Goal: Transaction & Acquisition: Purchase product/service

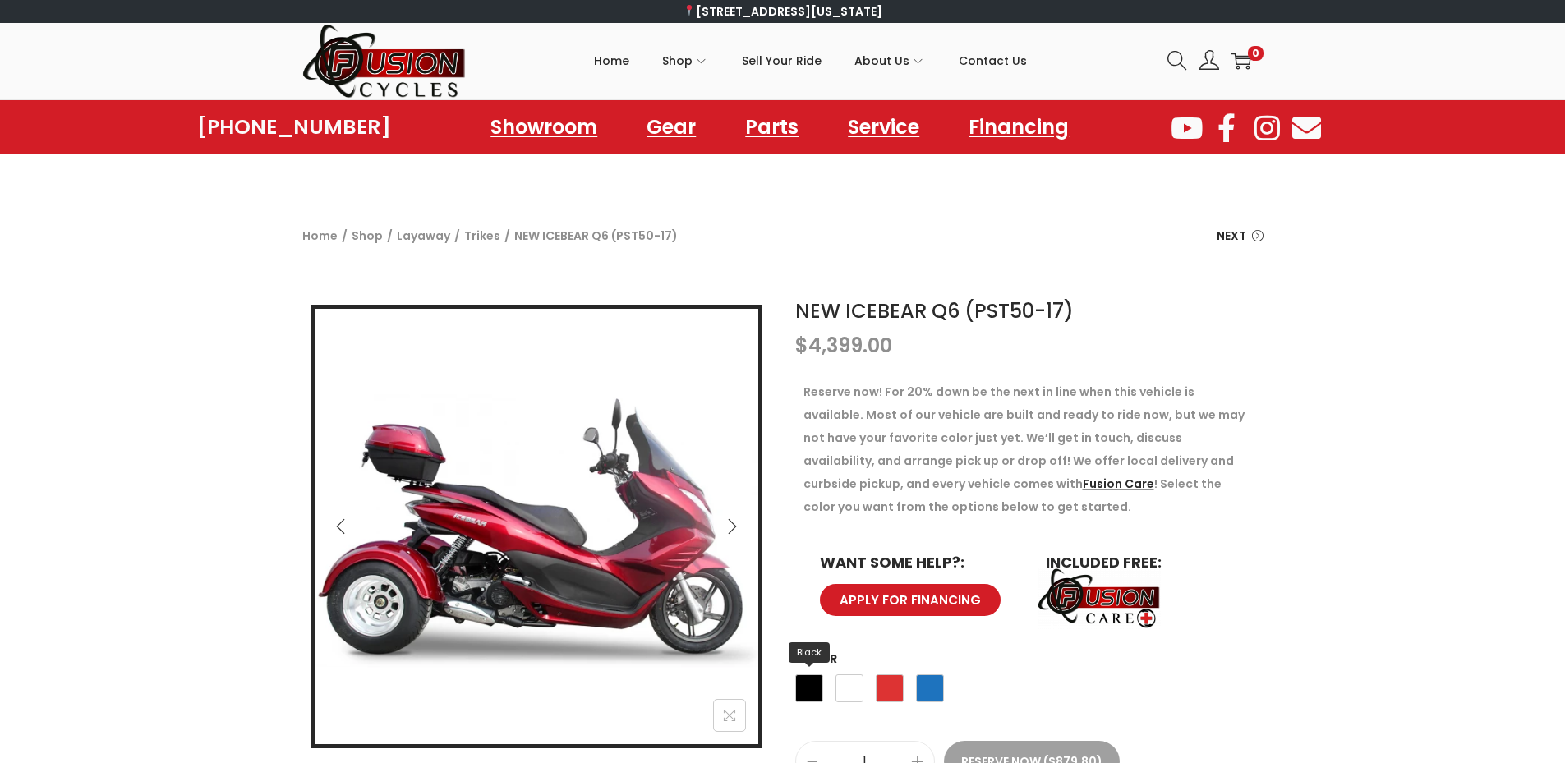
click at [805, 689] on span "Black" at bounding box center [809, 688] width 28 height 28
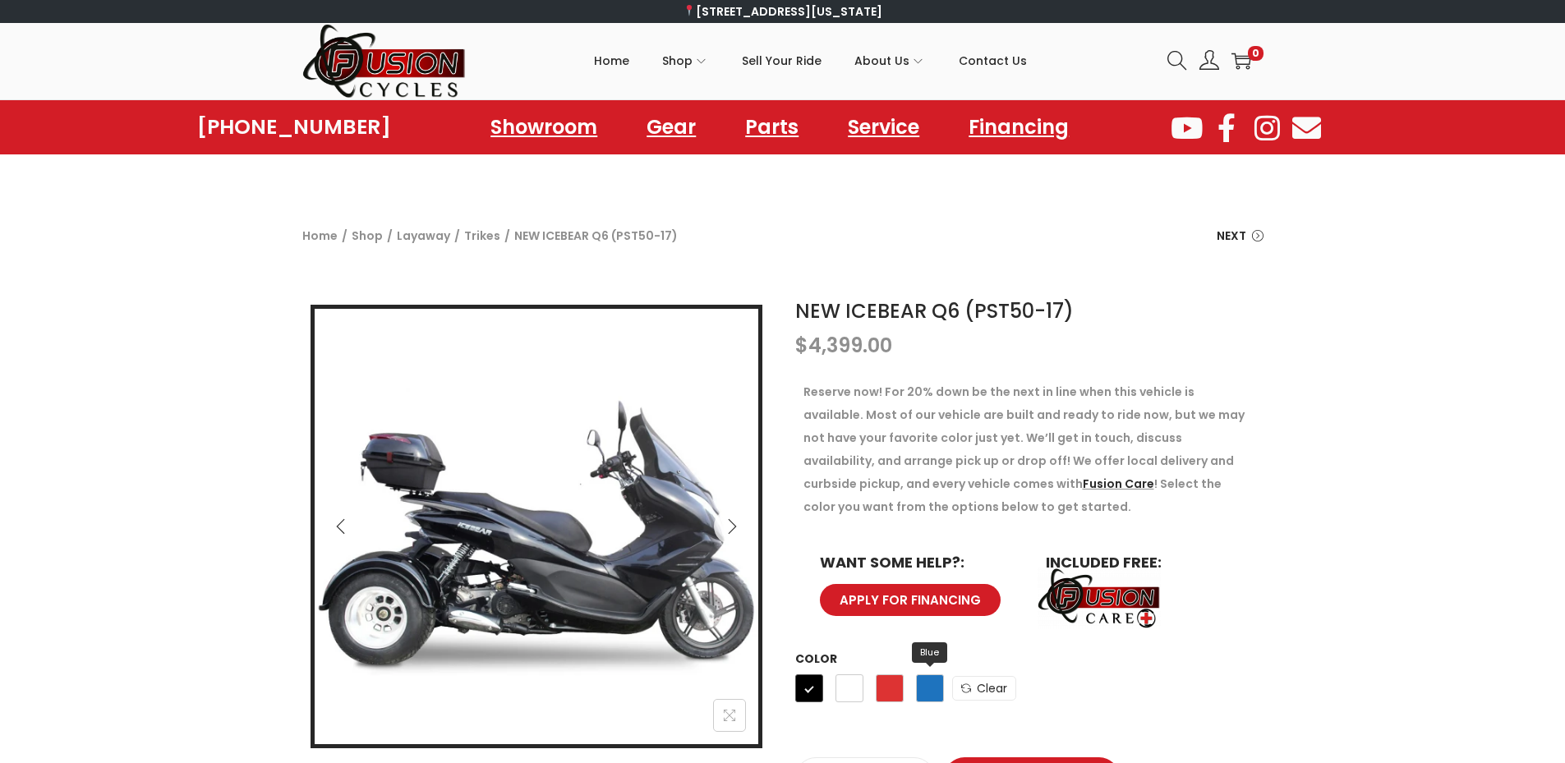
click at [931, 699] on span "Blue" at bounding box center [930, 688] width 28 height 28
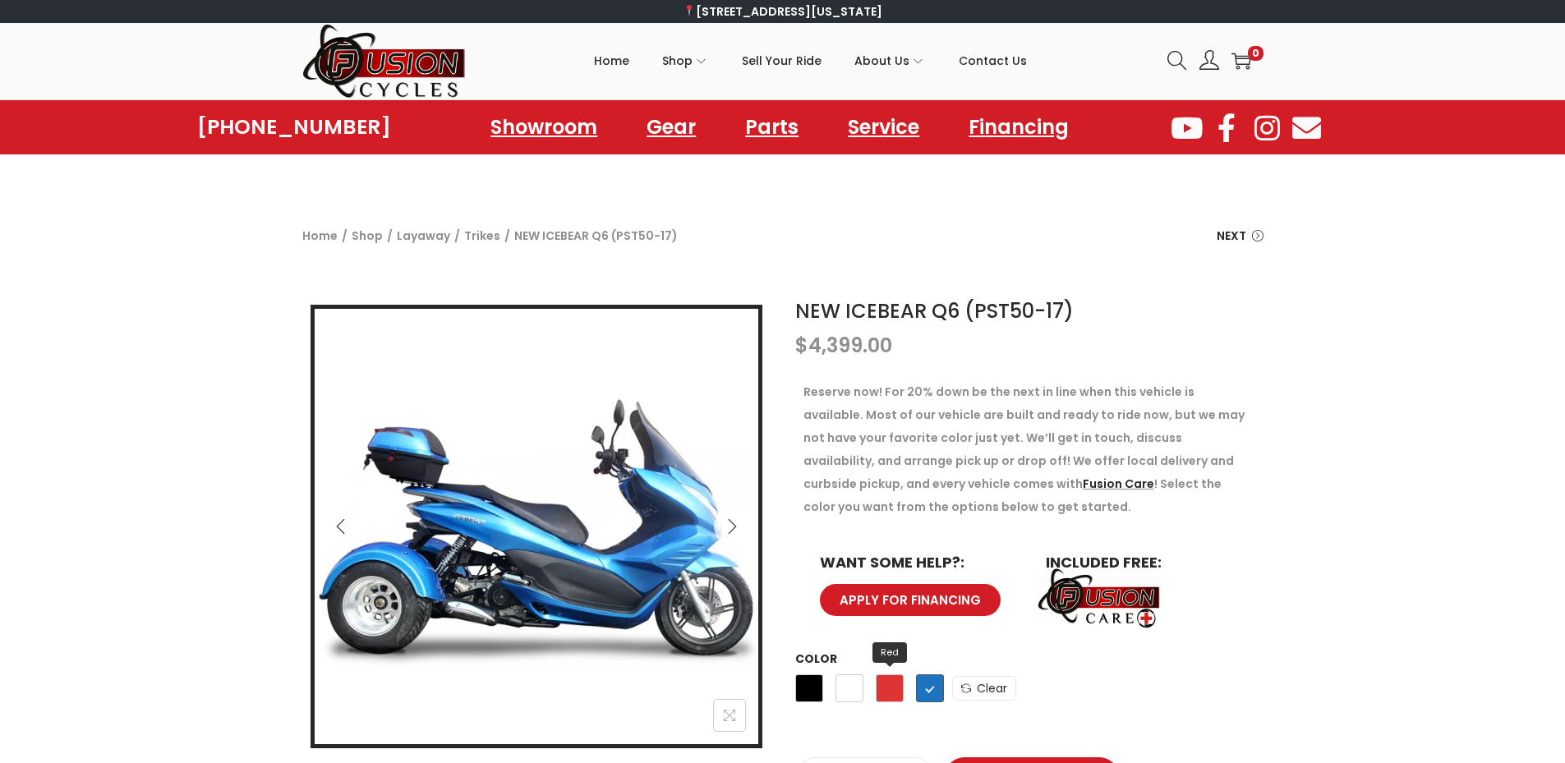
click at [895, 690] on span "Red" at bounding box center [890, 688] width 28 height 28
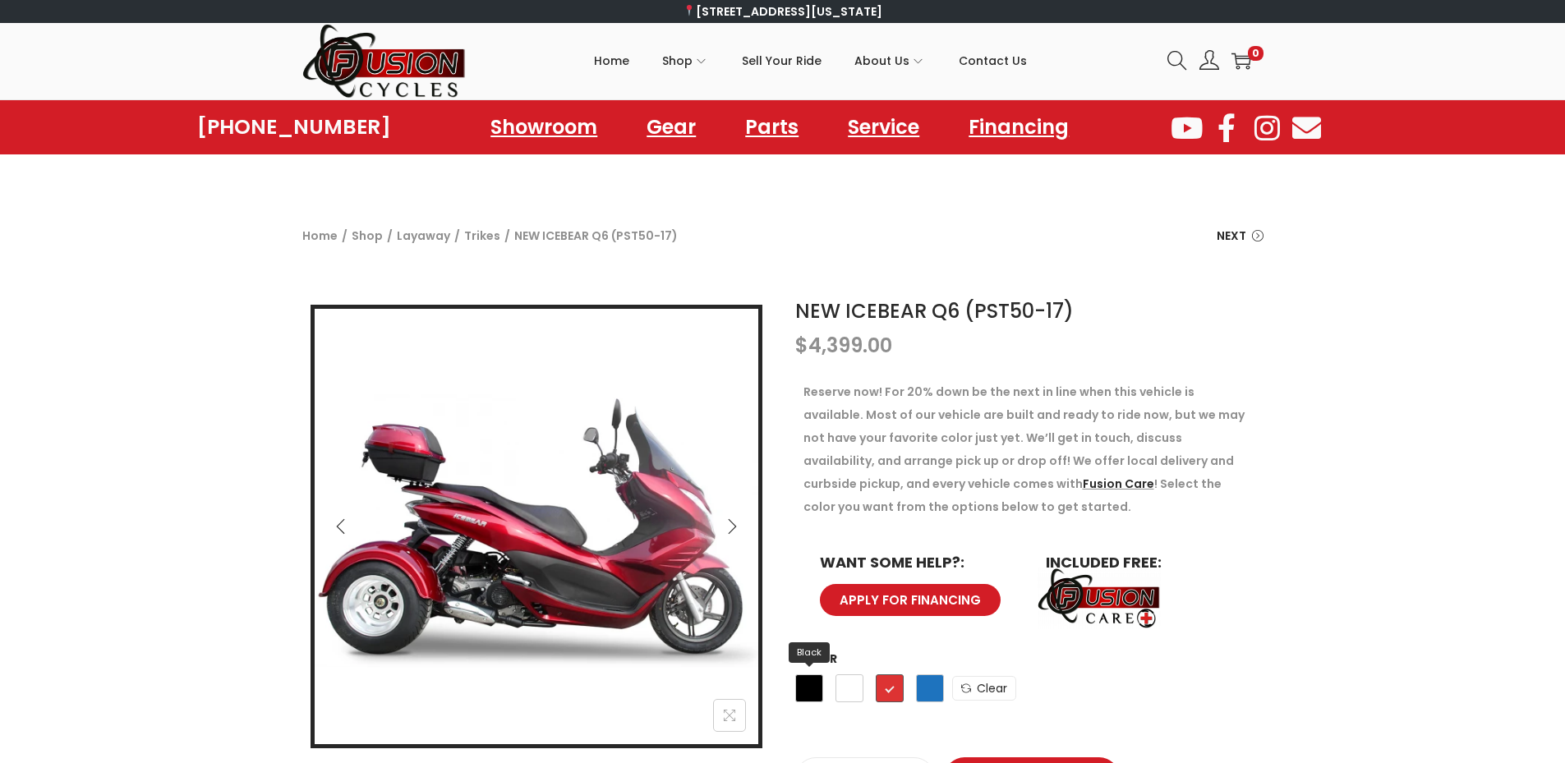
click at [810, 690] on span "Black" at bounding box center [809, 688] width 28 height 28
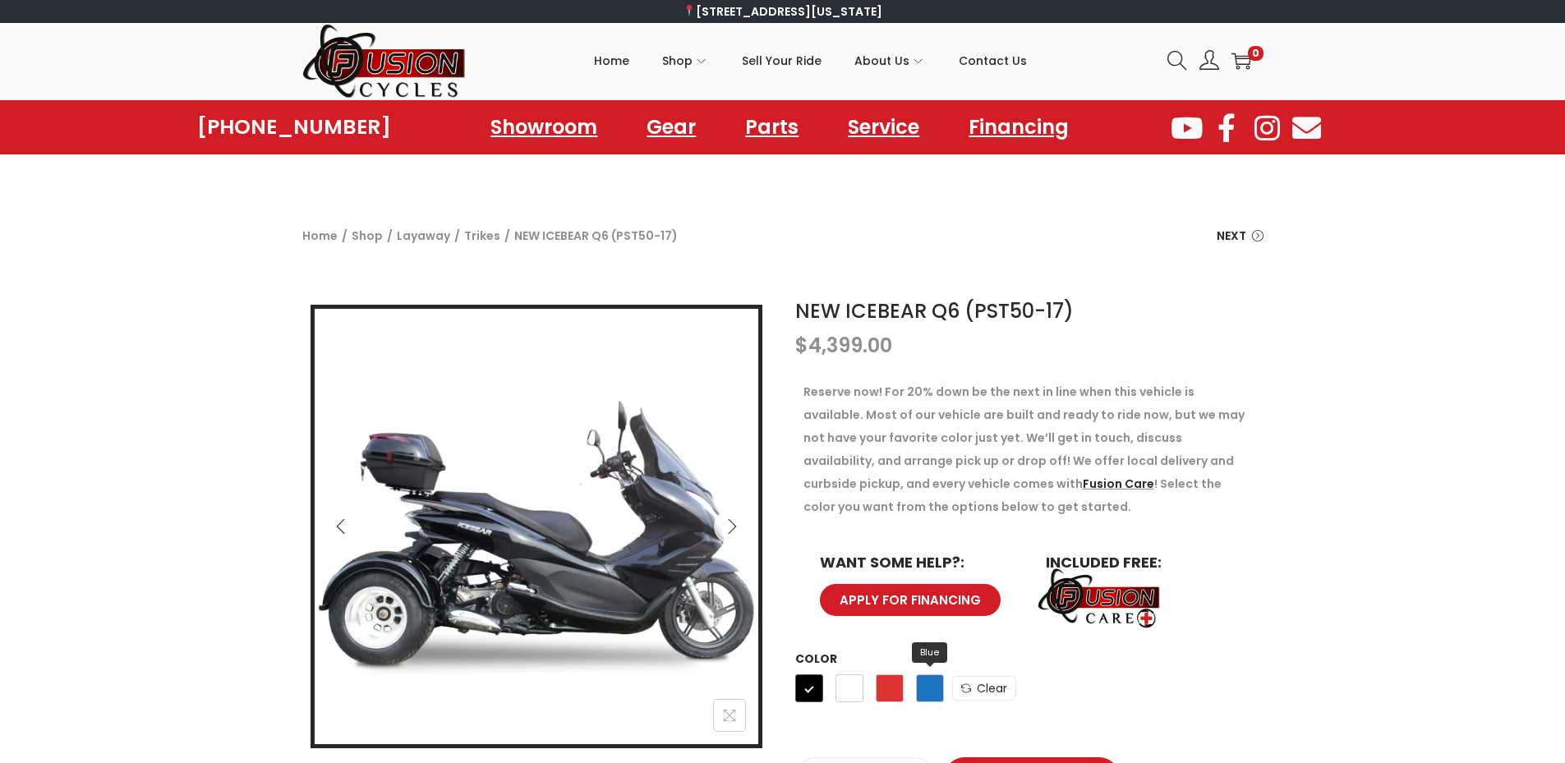
click at [930, 693] on span "Blue" at bounding box center [930, 688] width 28 height 28
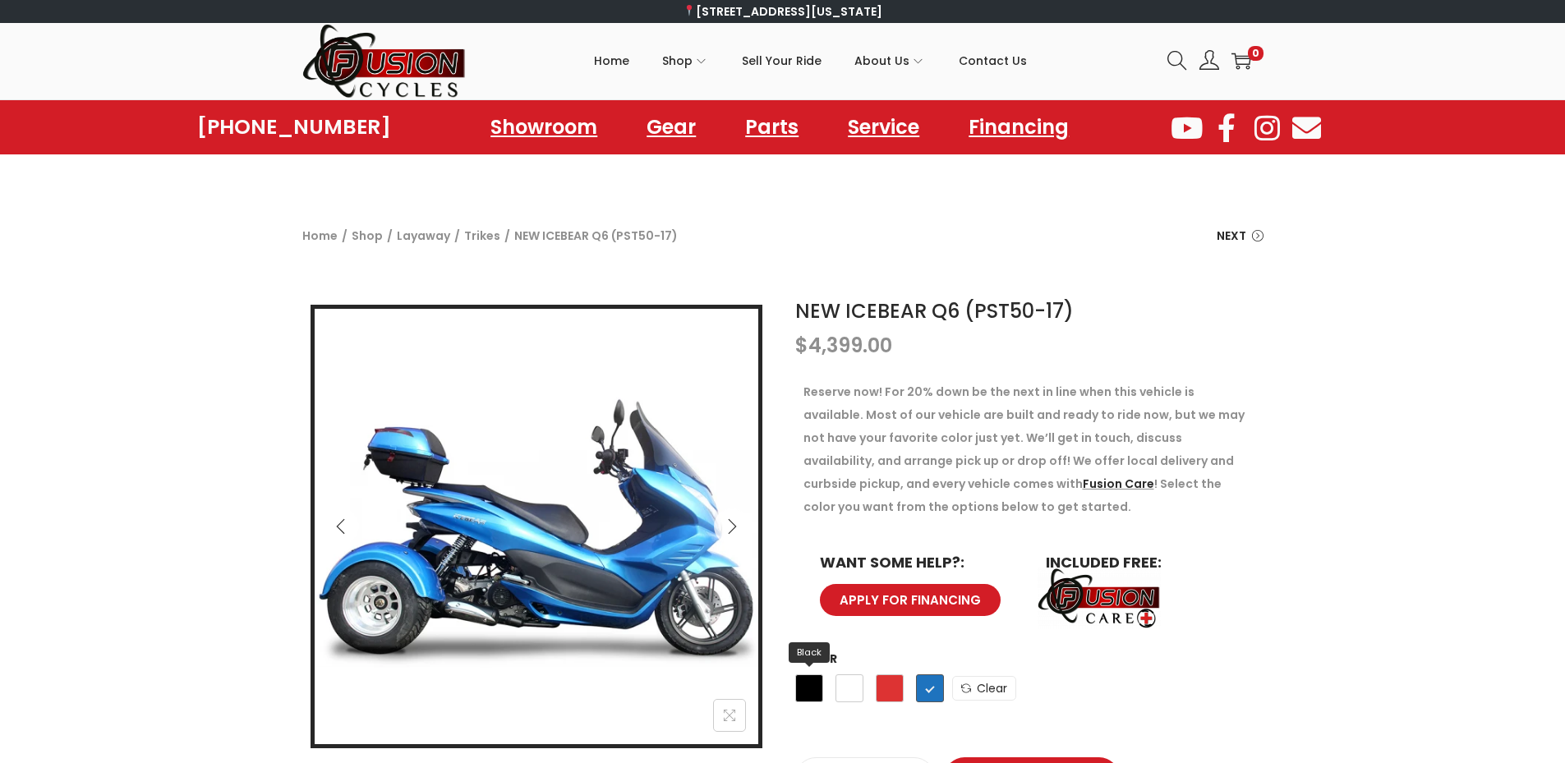
click at [809, 684] on span "Black" at bounding box center [809, 688] width 28 height 28
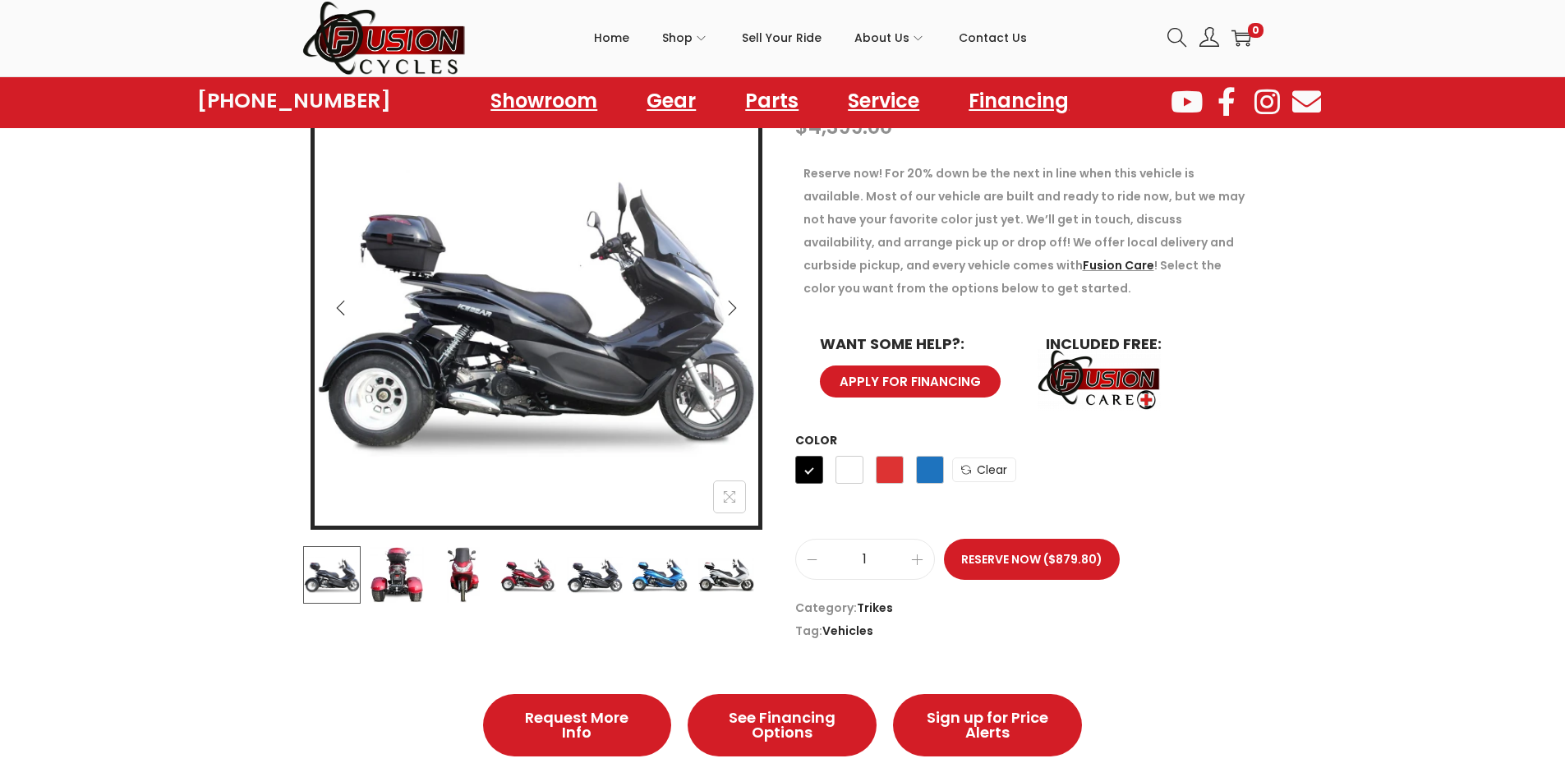
scroll to position [246, 0]
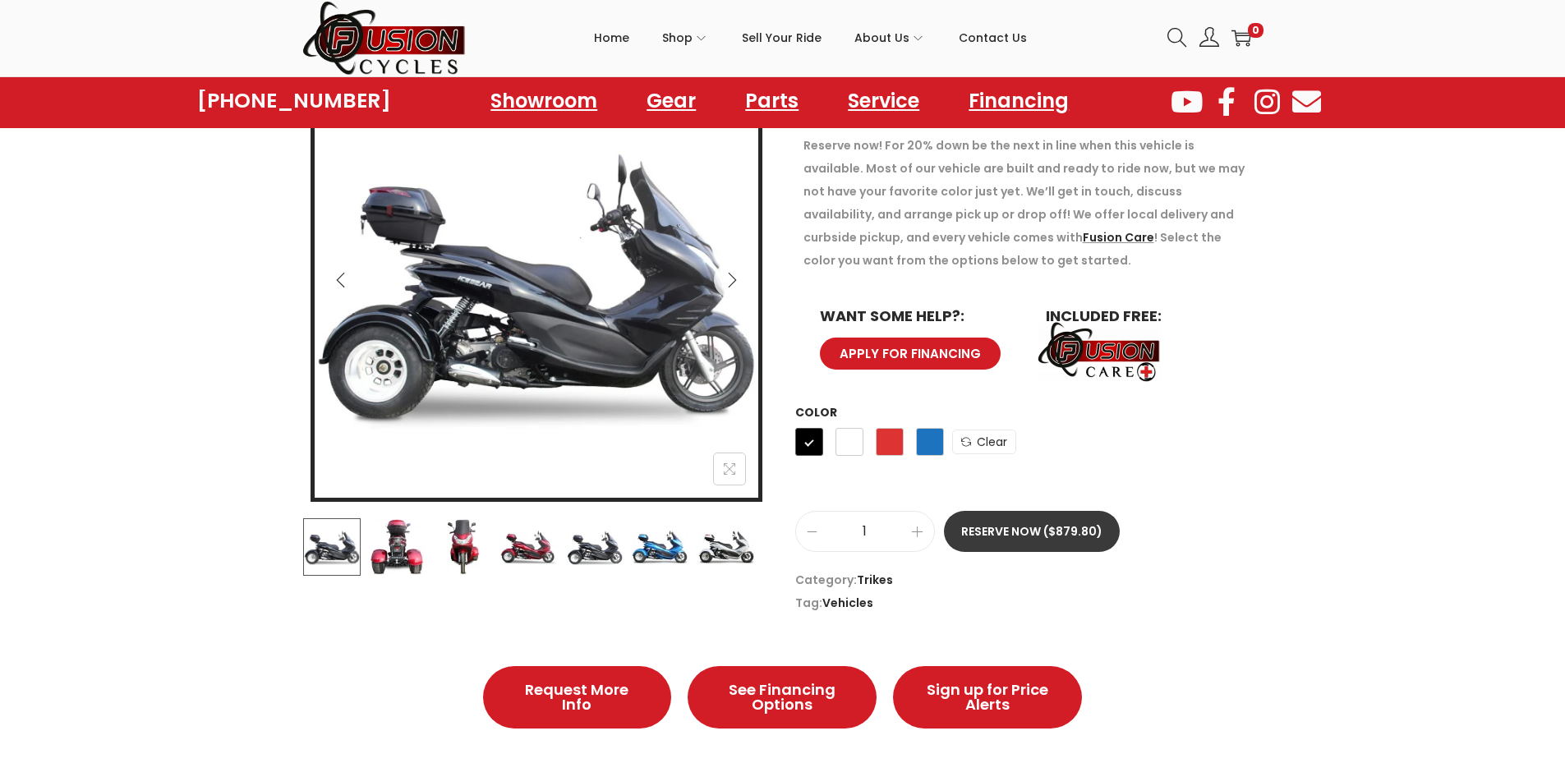
click at [1043, 536] on button "Reserve Now ($879.80)" at bounding box center [1032, 531] width 176 height 41
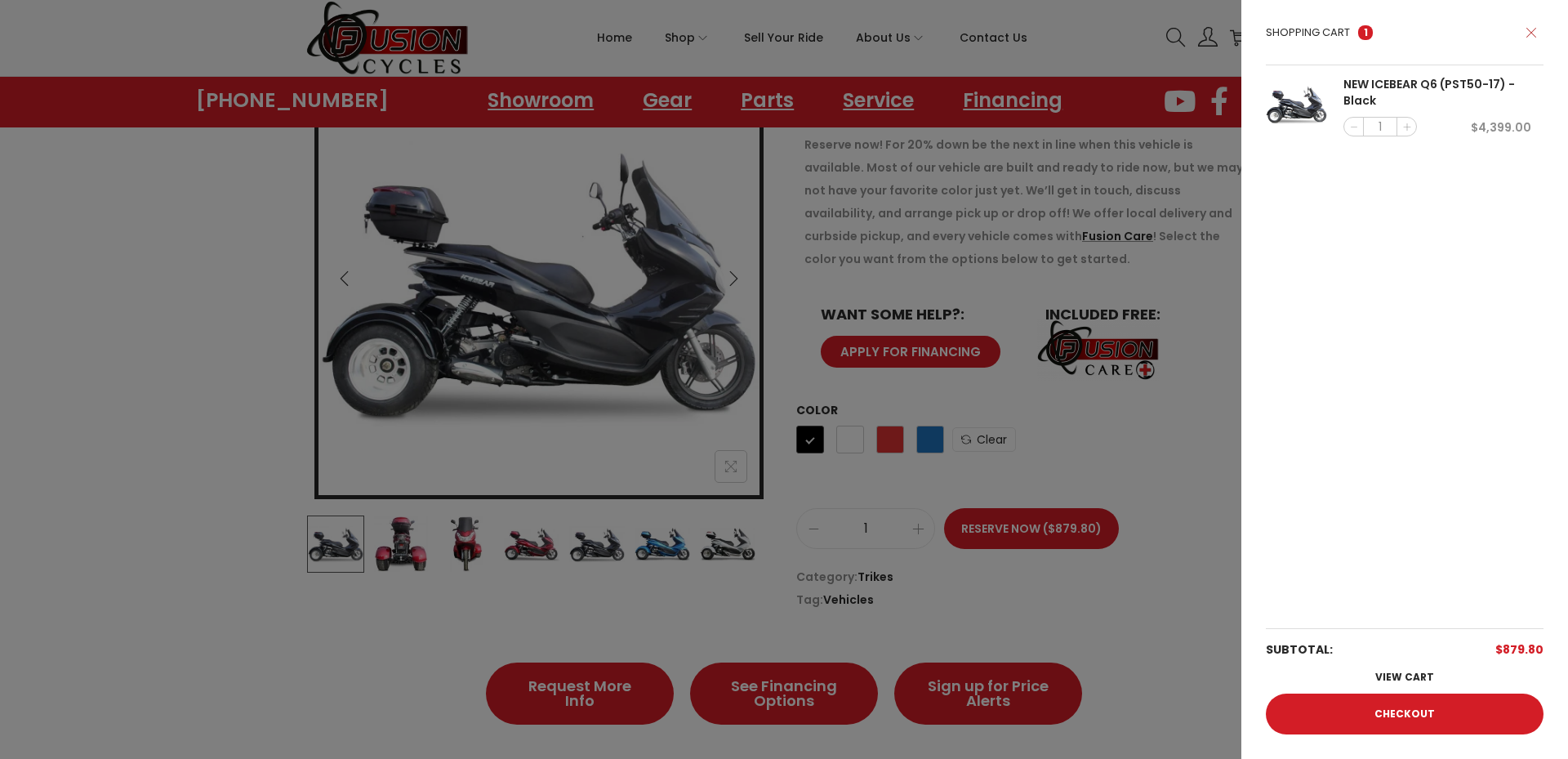
click at [1530, 34] on icon at bounding box center [1531, 32] width 10 height 10
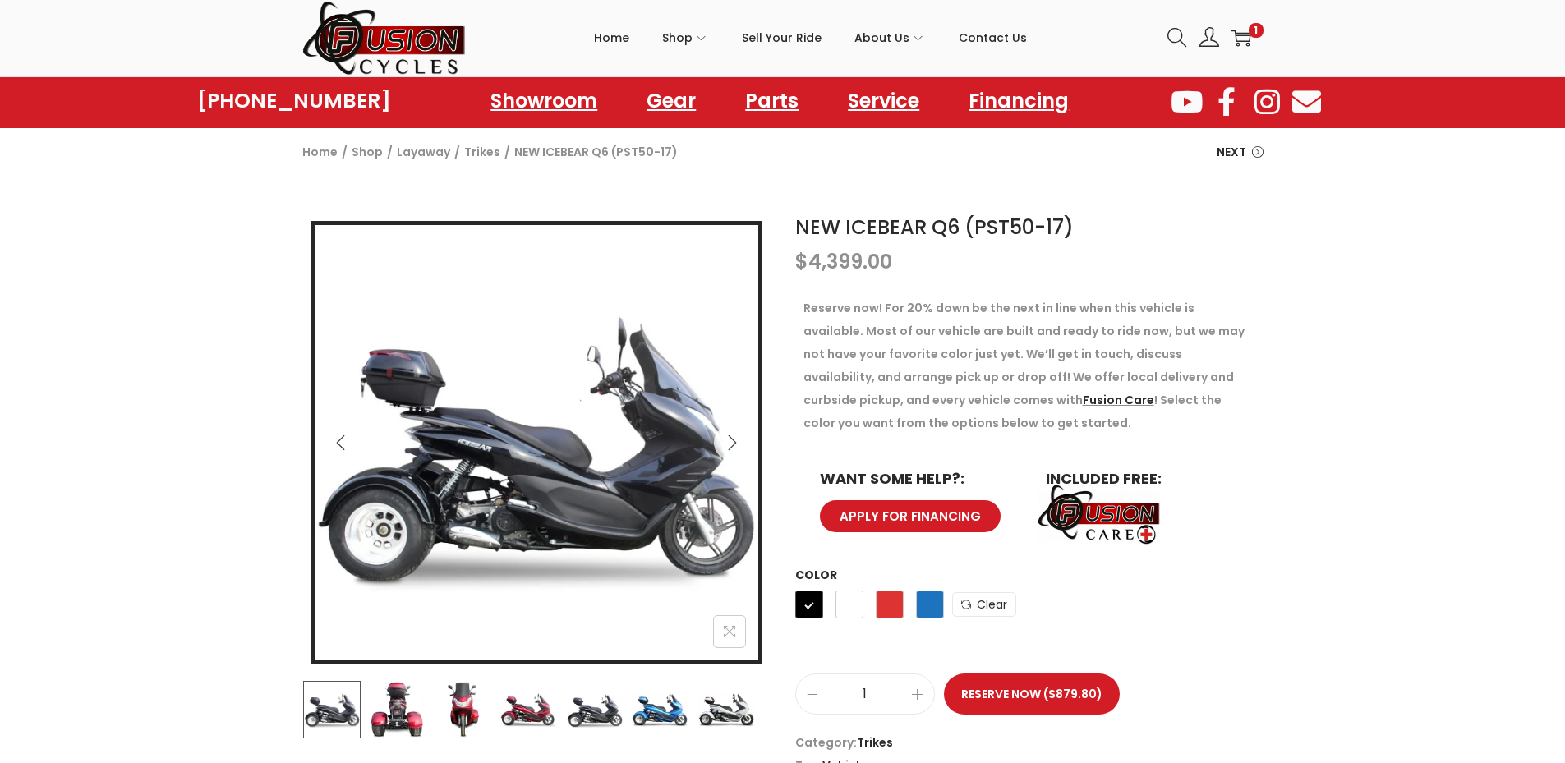
scroll to position [82, 0]
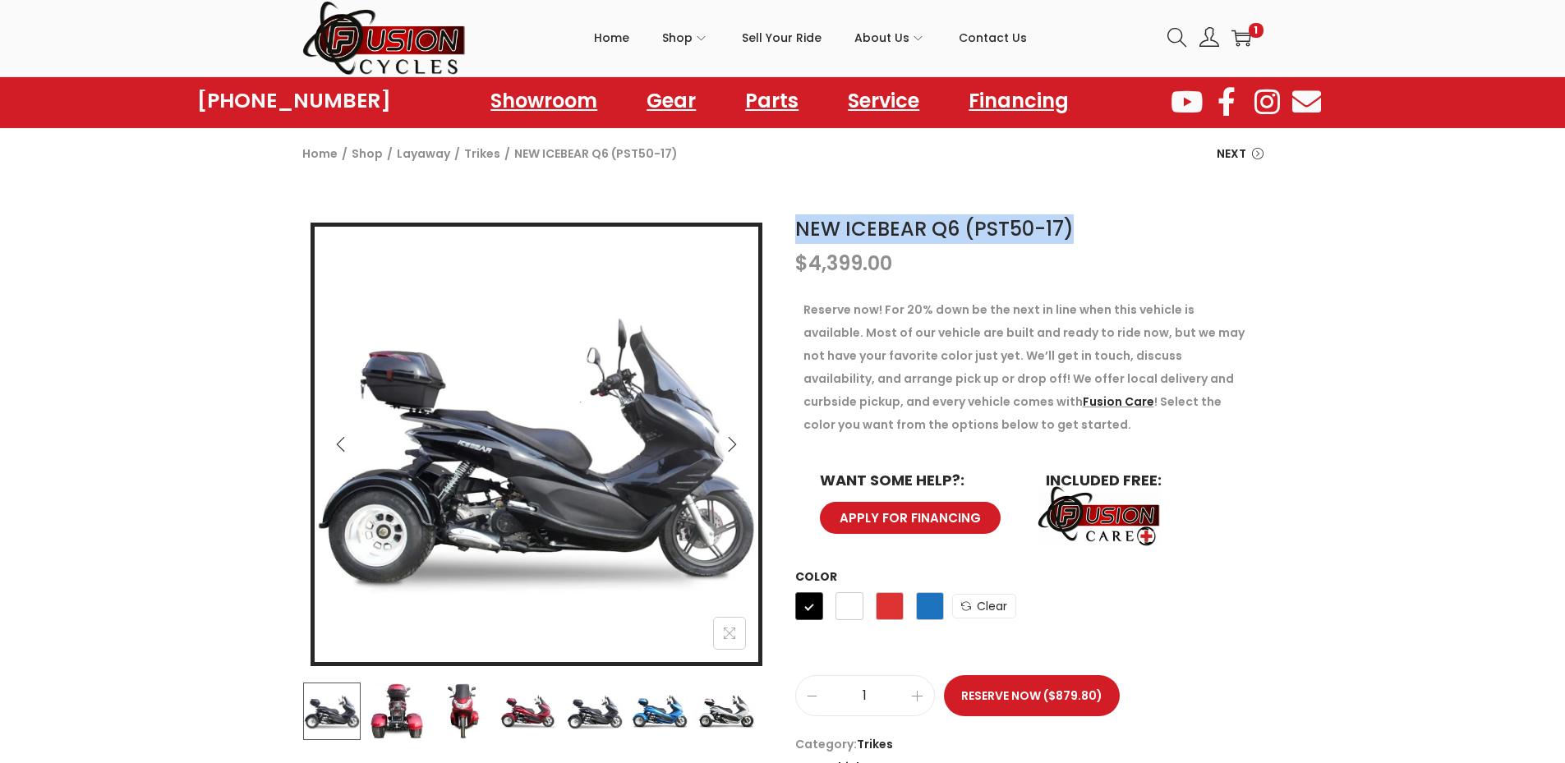
drag, startPoint x: 796, startPoint y: 230, endPoint x: 1092, endPoint y: 241, distance: 296.7
click at [1092, 241] on h1 "NEW ICEBEAR Q6 (PST50-17)" at bounding box center [1029, 229] width 468 height 30
copy link "NEW ICEBEAR Q6 (PST50-17)"
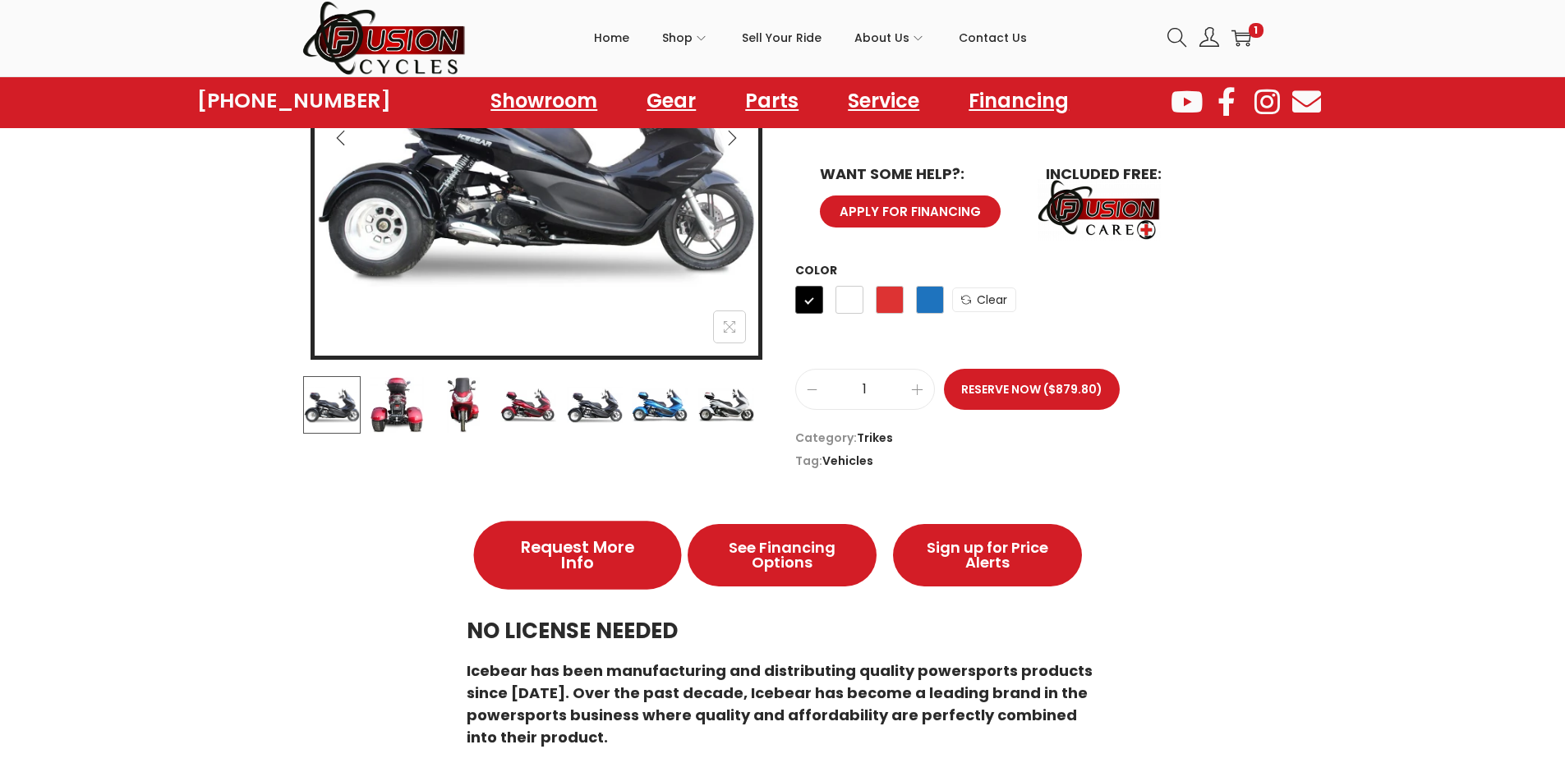
scroll to position [277, 0]
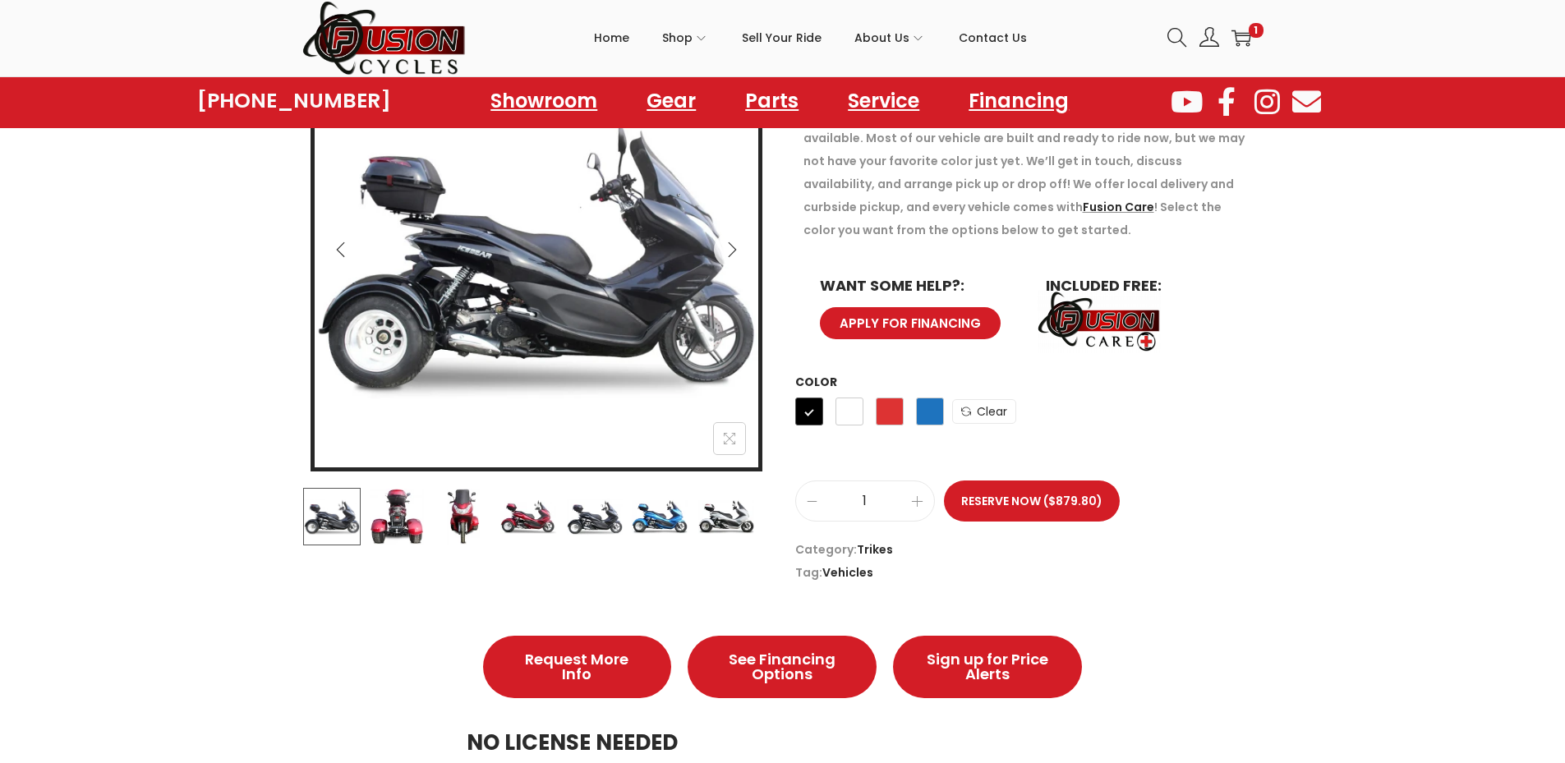
click at [720, 514] on img at bounding box center [725, 516] width 57 height 57
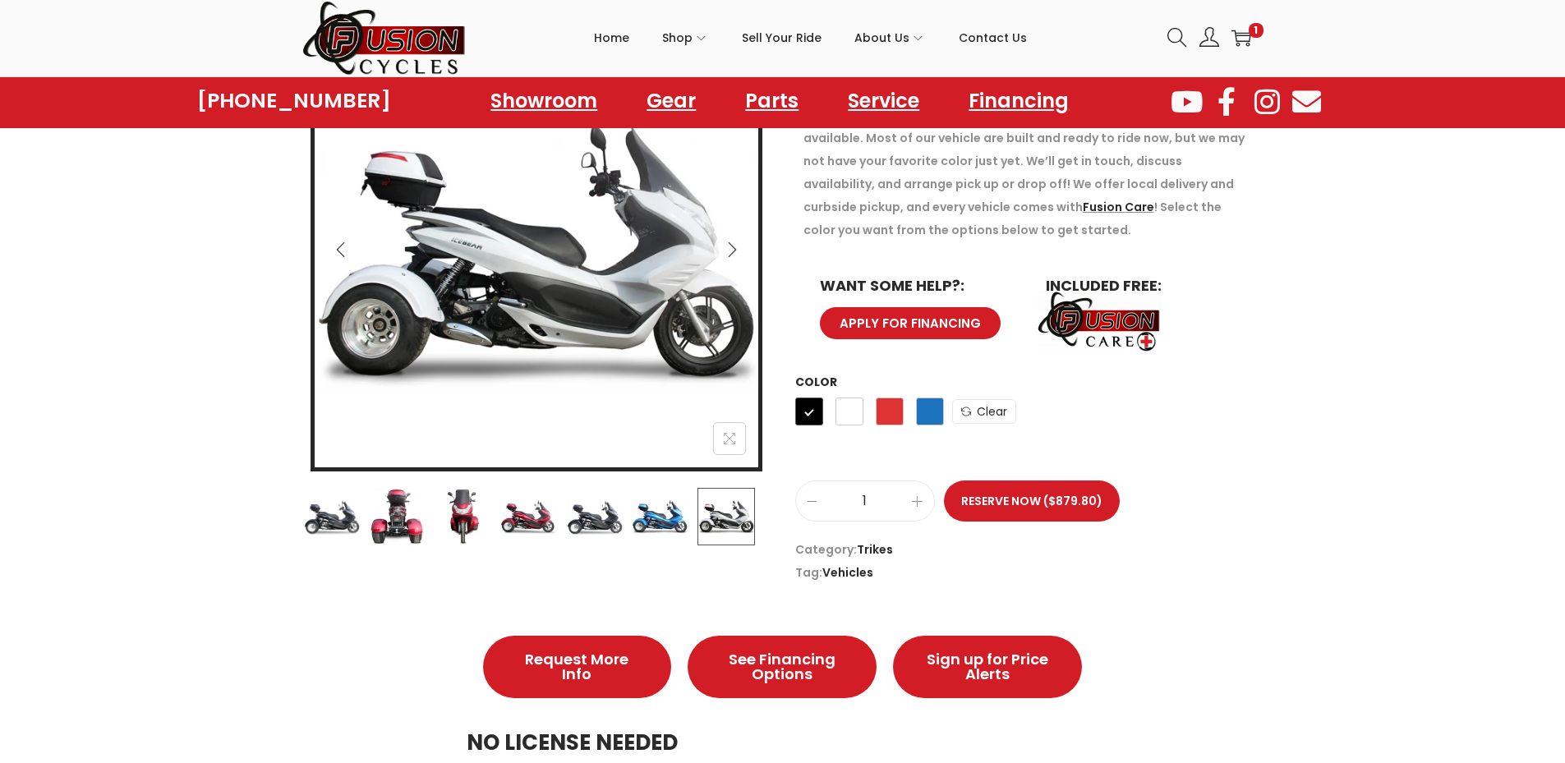
click at [596, 522] on img at bounding box center [594, 516] width 57 height 57
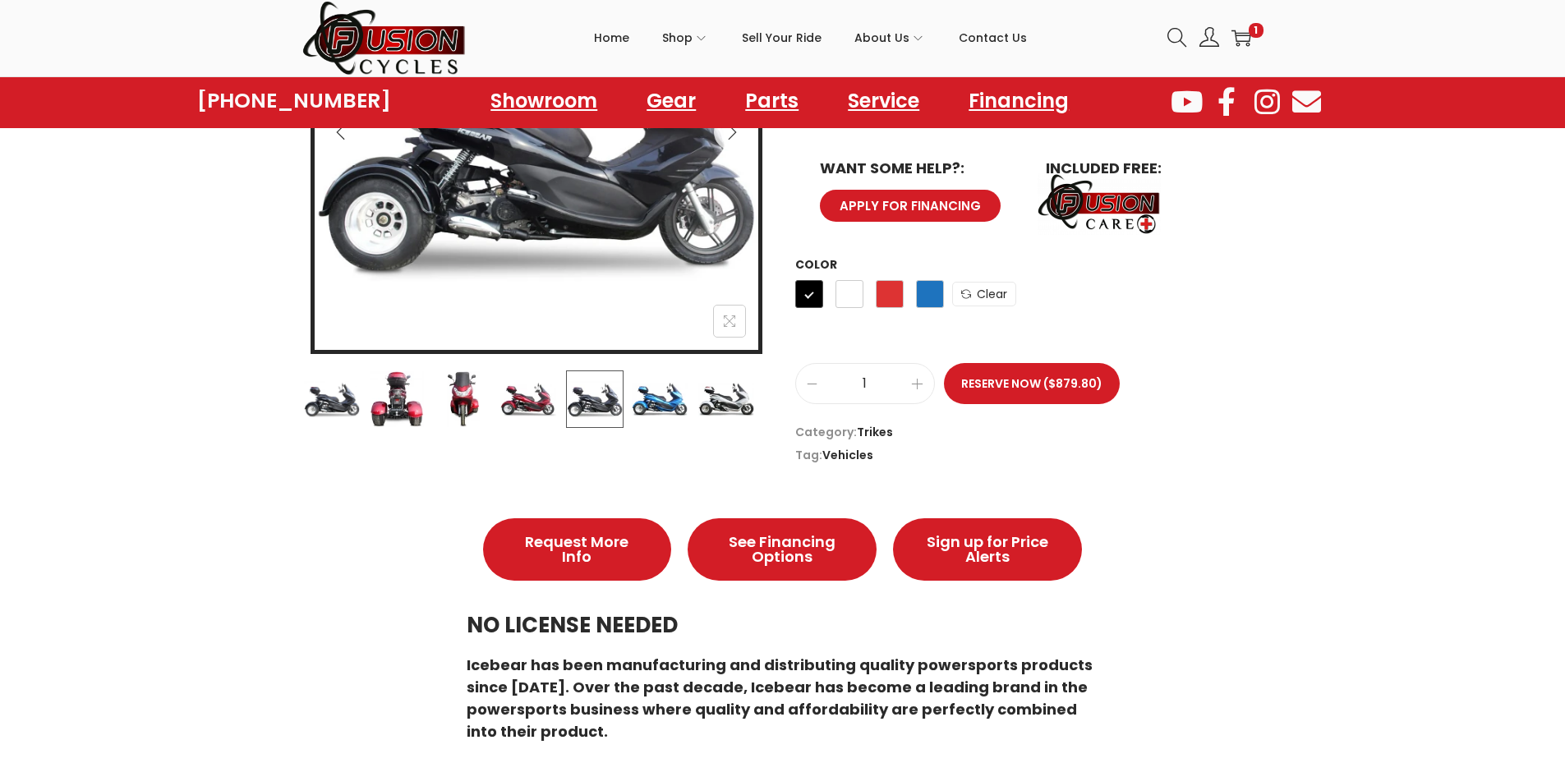
scroll to position [411, 0]
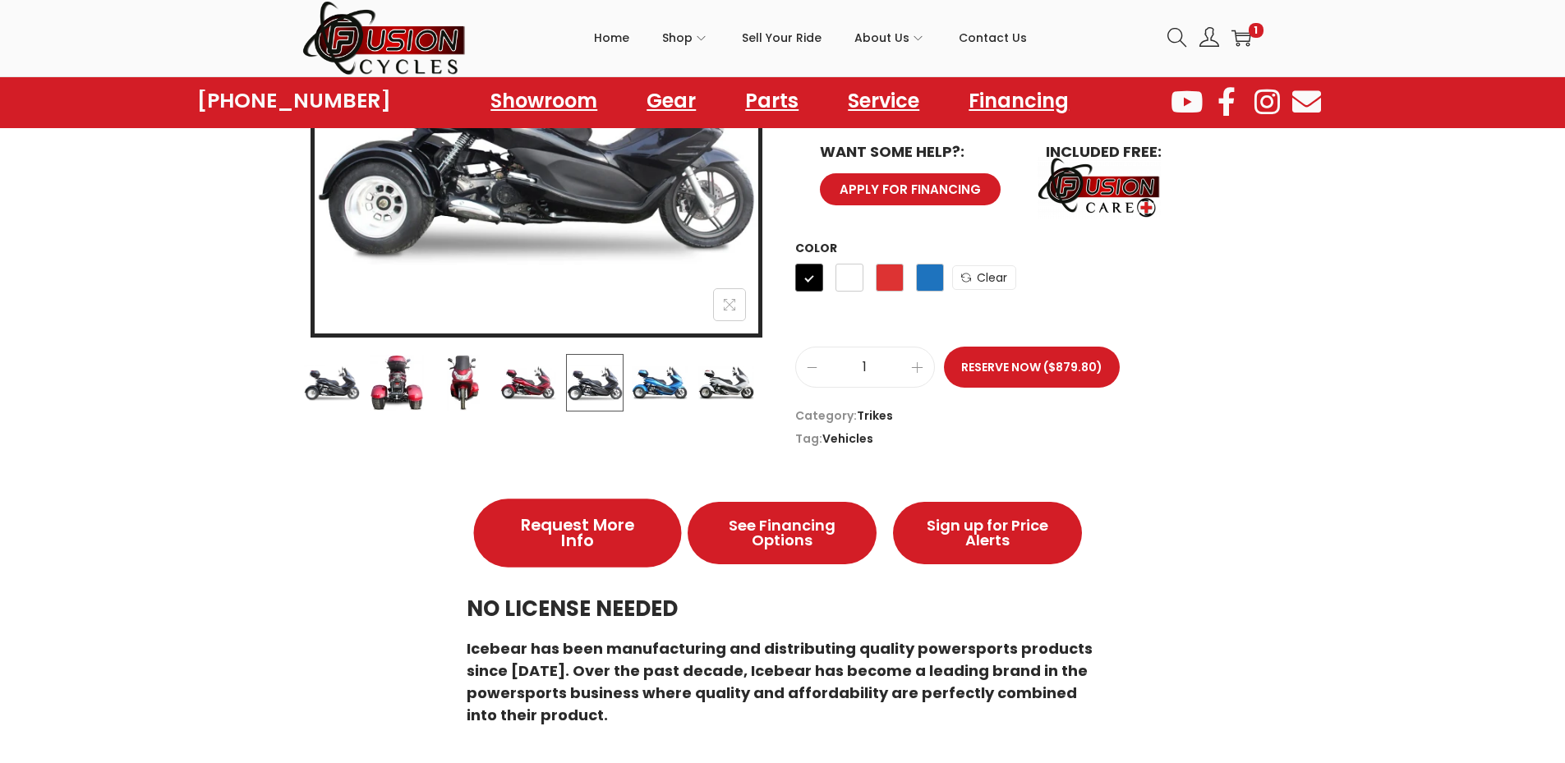
click at [571, 541] on span "Request More Info" at bounding box center [577, 533] width 136 height 33
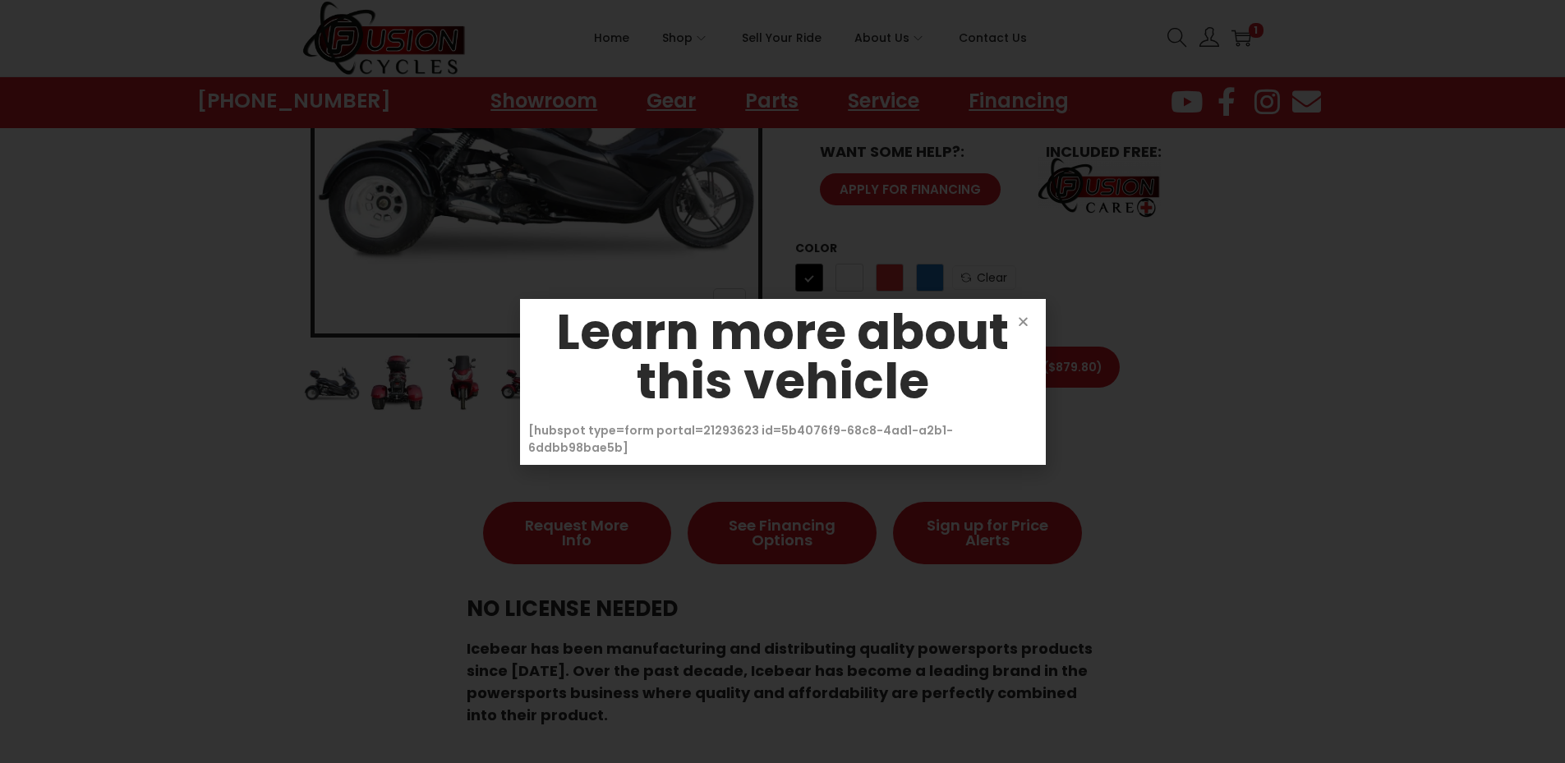
click at [1019, 328] on icon "Close" at bounding box center [1023, 321] width 12 height 12
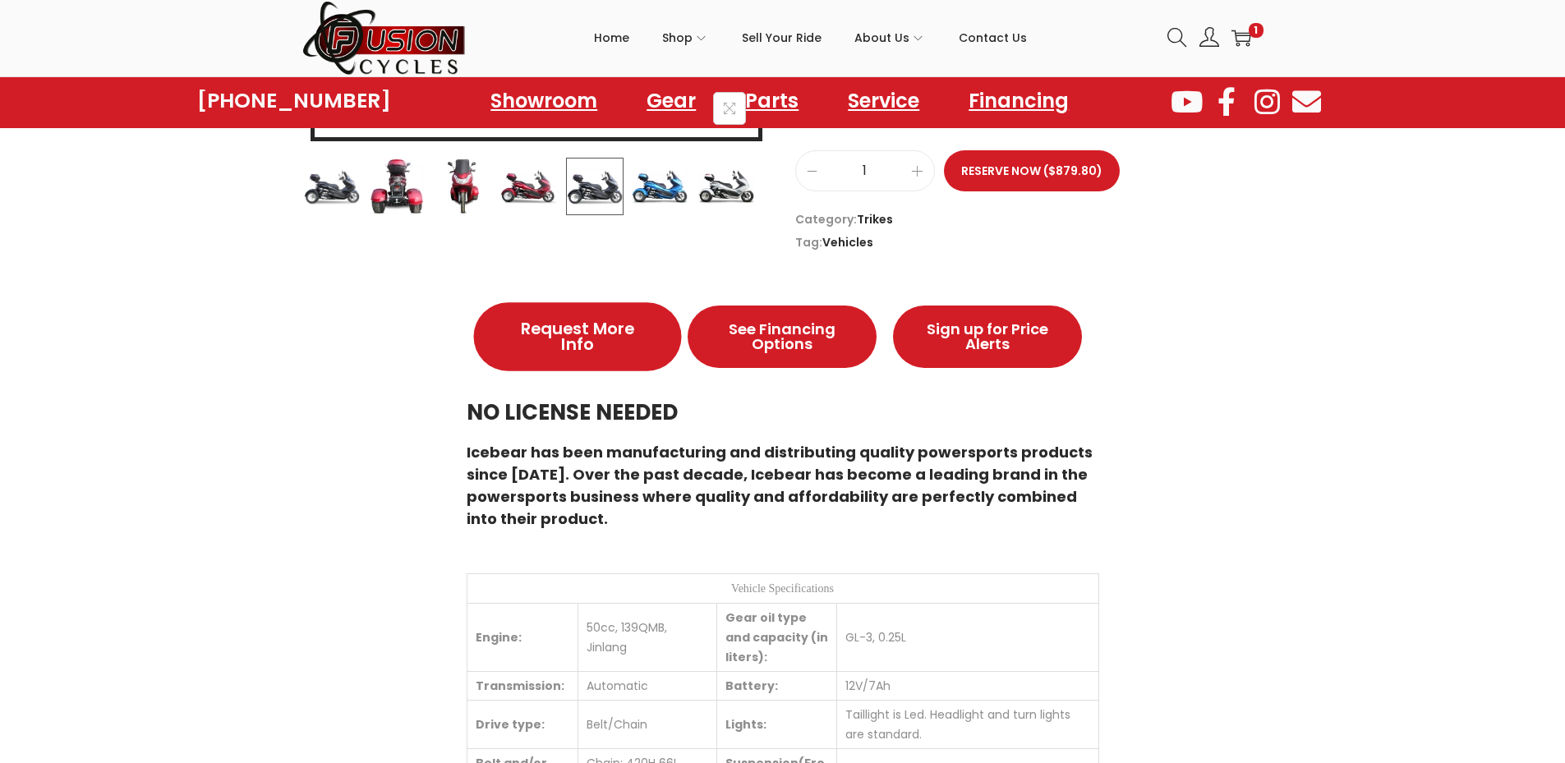
scroll to position [605, 0]
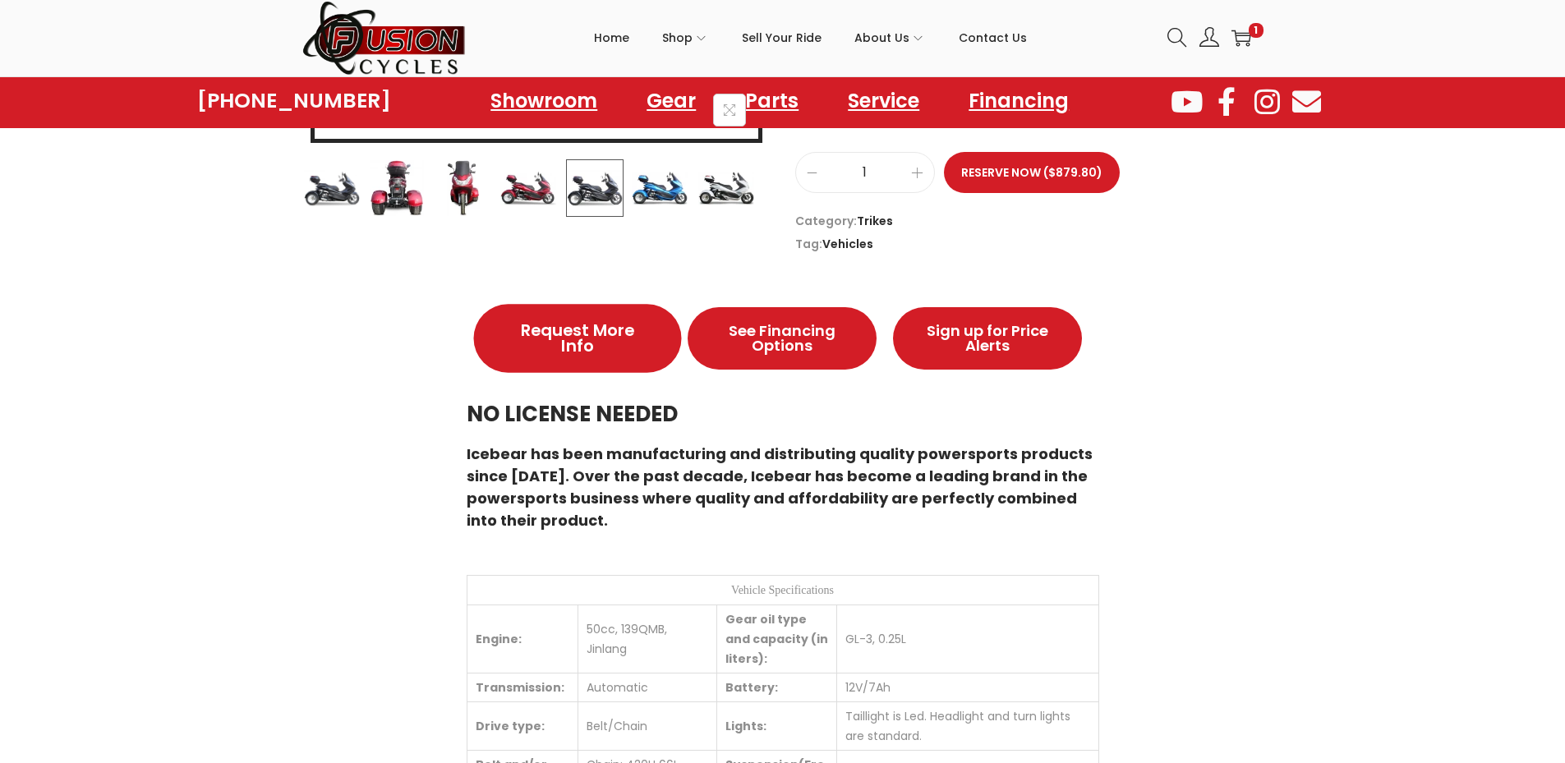
click at [611, 352] on span "Request More Info" at bounding box center [577, 338] width 136 height 33
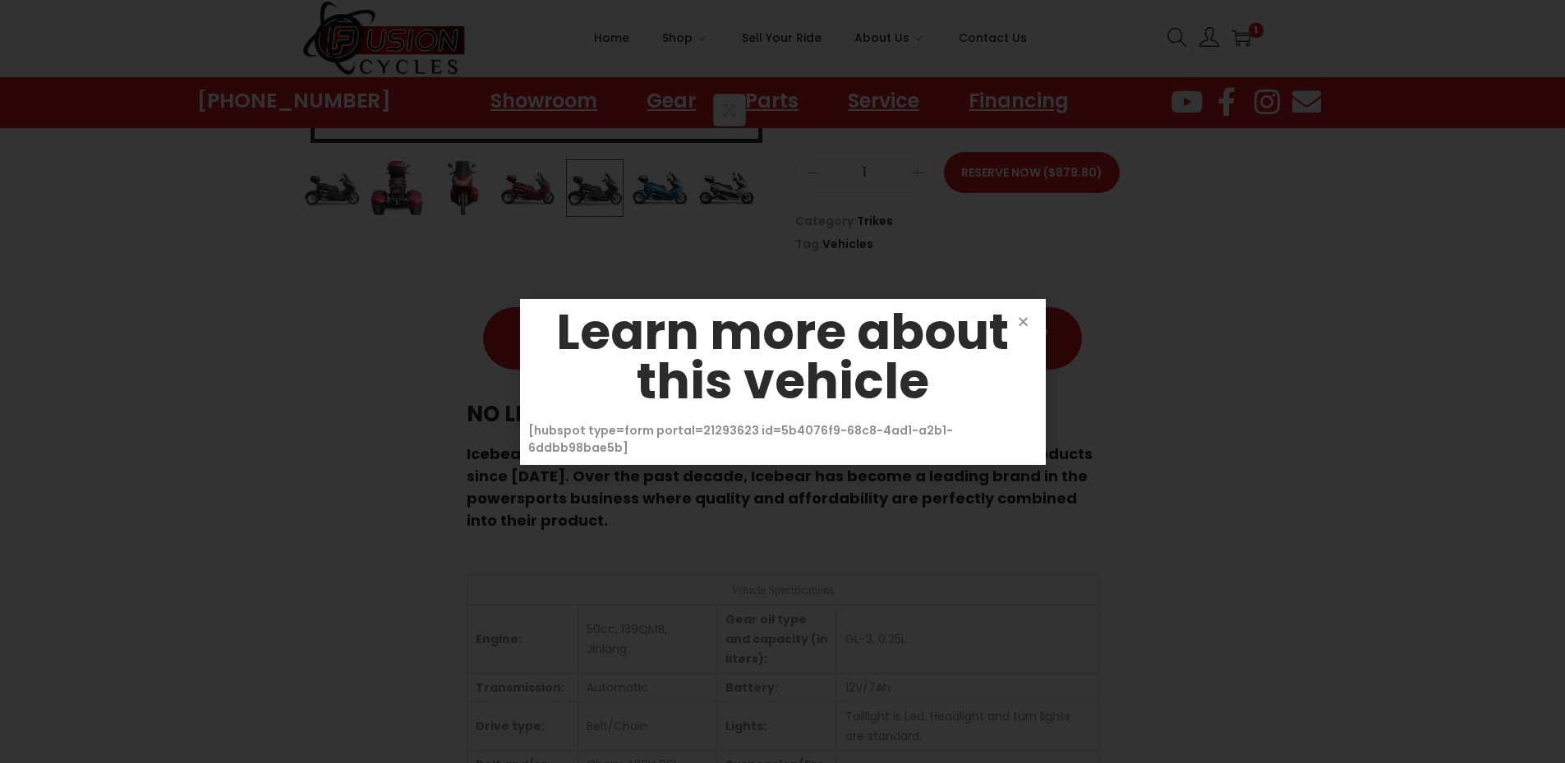
click at [1026, 328] on icon "Close" at bounding box center [1023, 321] width 12 height 12
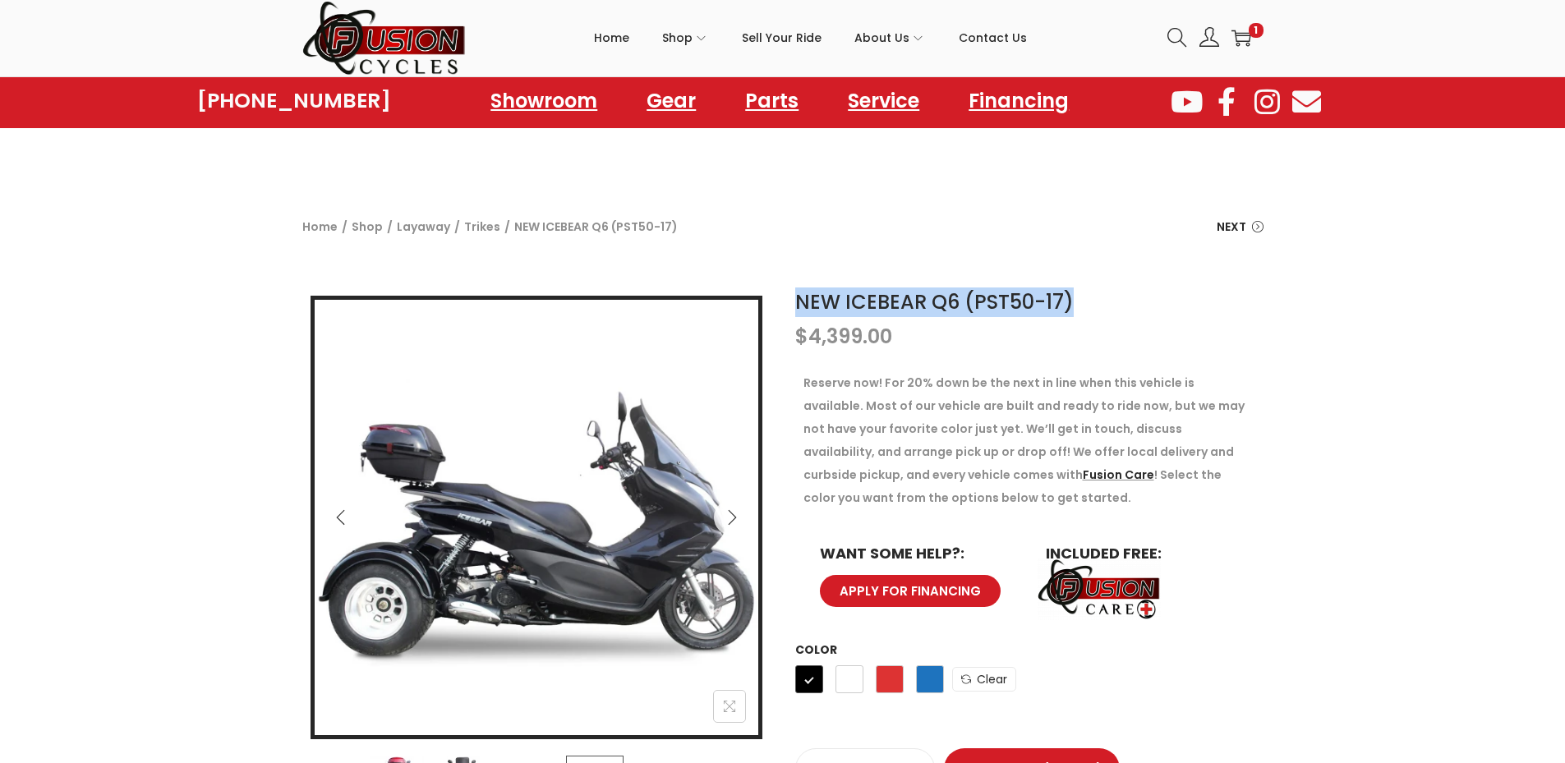
scroll to position [0, 0]
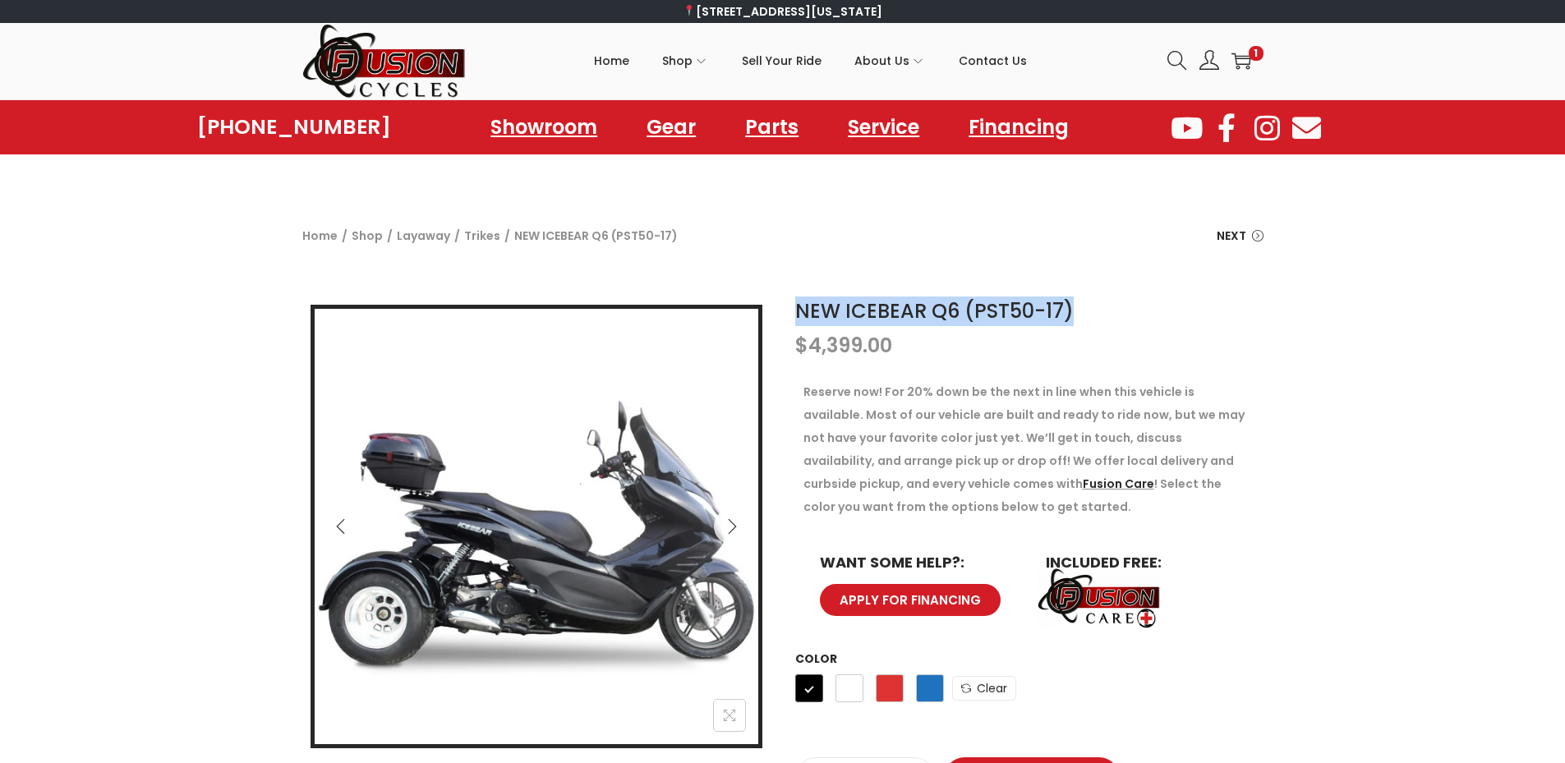
click at [1175, 315] on h1 "NEW ICEBEAR Q6 (PST50-17)" at bounding box center [1029, 312] width 468 height 30
click at [1147, 299] on h1 "NEW ICEBEAR Q6 (PST50-17)" at bounding box center [1029, 312] width 468 height 30
click at [1112, 283] on div "Home / Shop / Layaway / Trikes / NEW ICEBEAR Q6 (PST50-17) Next NEW ICEBEAR TRY…" at bounding box center [782, 241] width 1565 height 93
